Goal: Information Seeking & Learning: Learn about a topic

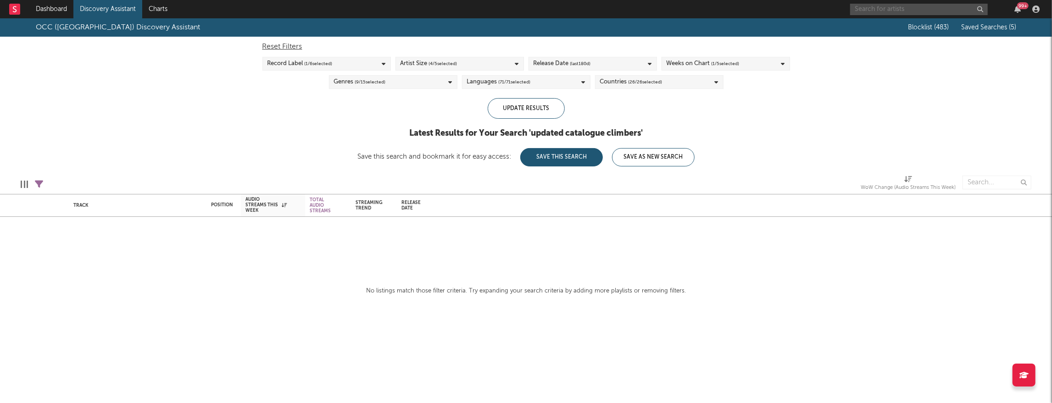
click at [887, 11] on input "text" at bounding box center [919, 9] width 138 height 11
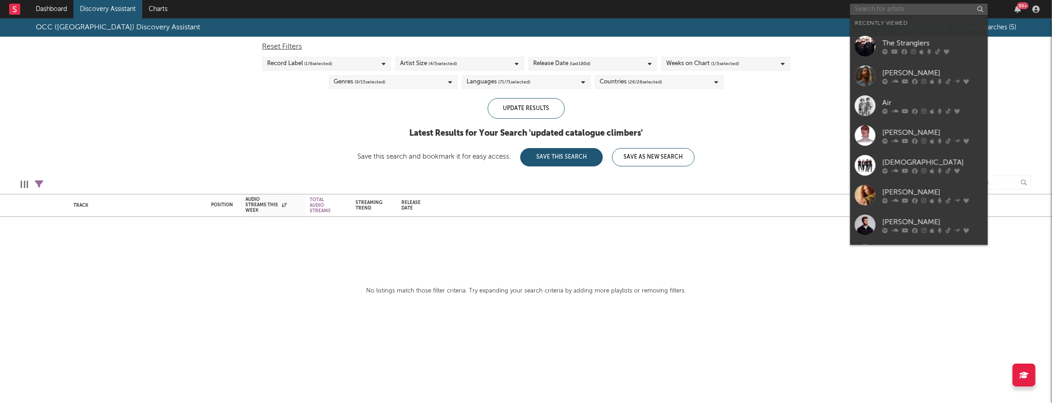
click at [887, 11] on input "text" at bounding box center [919, 9] width 138 height 11
click at [899, 42] on div "The Stranglers" at bounding box center [932, 43] width 101 height 11
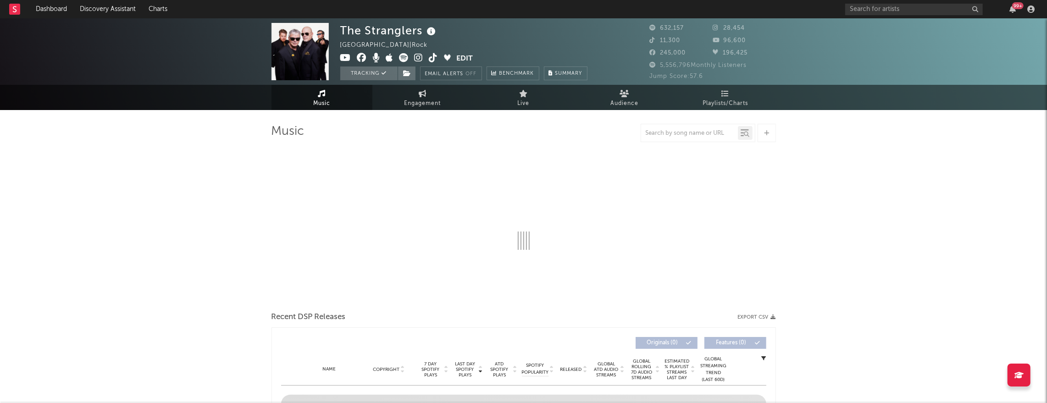
select select "6m"
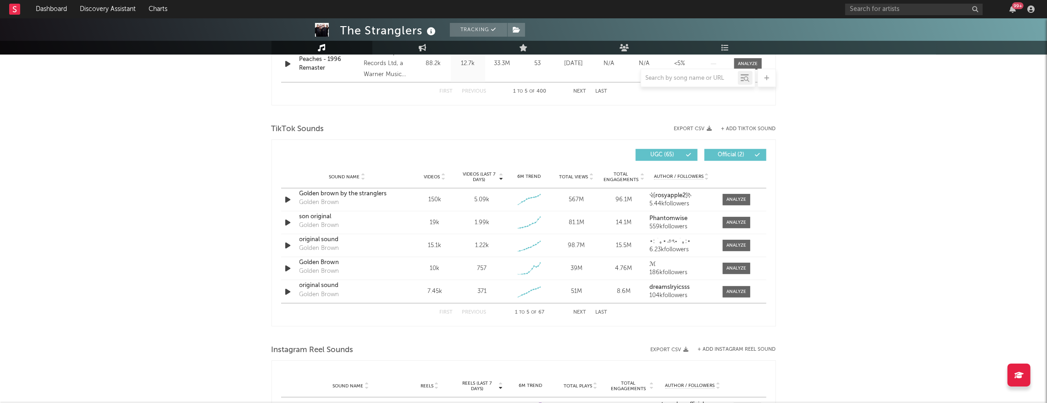
scroll to position [560, 0]
click at [742, 222] on div at bounding box center [736, 221] width 20 height 7
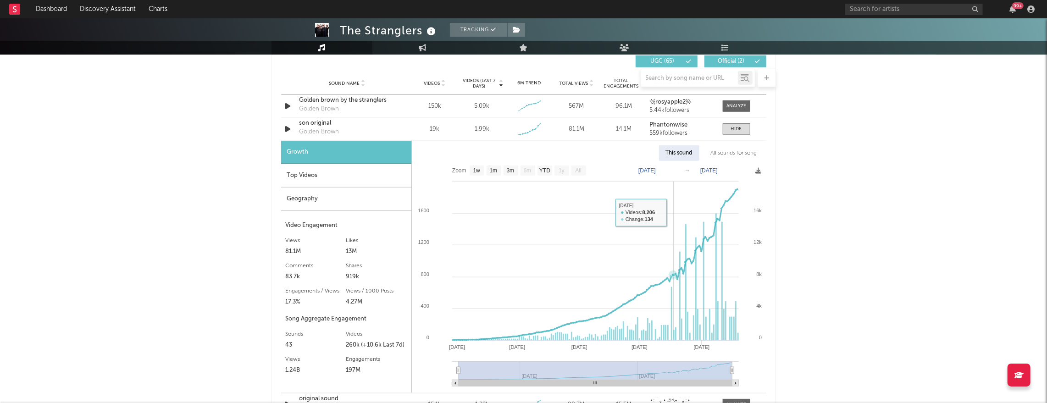
scroll to position [654, 0]
click at [540, 168] on text "YTD" at bounding box center [544, 170] width 11 height 6
select select "YTD"
click at [732, 150] on div "All sounds for song" at bounding box center [734, 152] width 60 height 16
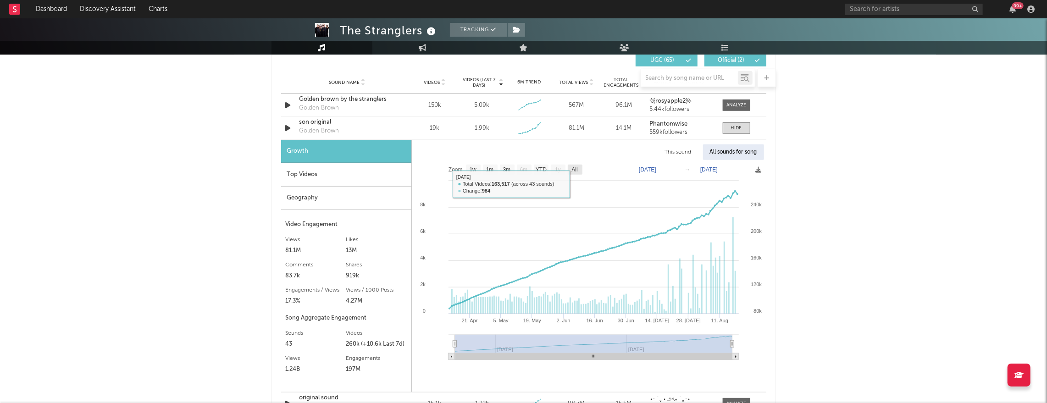
click at [576, 171] on text "All" at bounding box center [574, 170] width 6 height 6
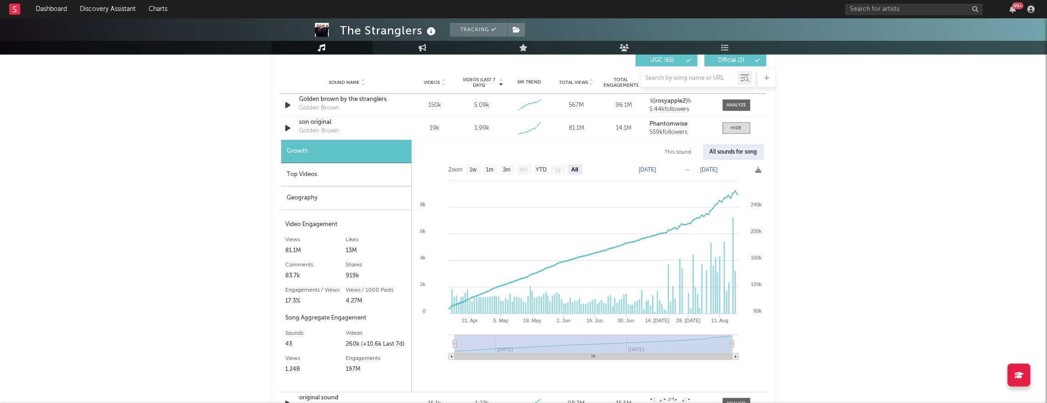
click at [576, 170] on text "All" at bounding box center [574, 170] width 7 height 6
select select "All"
click at [688, 169] on text "→" at bounding box center [688, 169] width 6 height 6
click at [656, 171] on text "[DATE]" at bounding box center [647, 169] width 17 height 6
click at [673, 168] on input "[DATE]" at bounding box center [653, 169] width 43 height 9
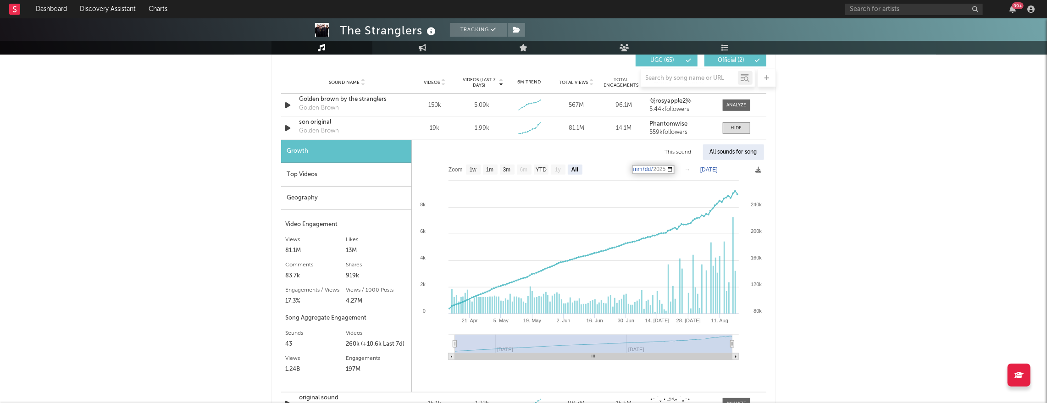
click at [671, 168] on input "[DATE]" at bounding box center [653, 169] width 43 height 9
click at [675, 168] on input "[DATE]" at bounding box center [653, 169] width 43 height 9
